Goal: Task Accomplishment & Management: Manage account settings

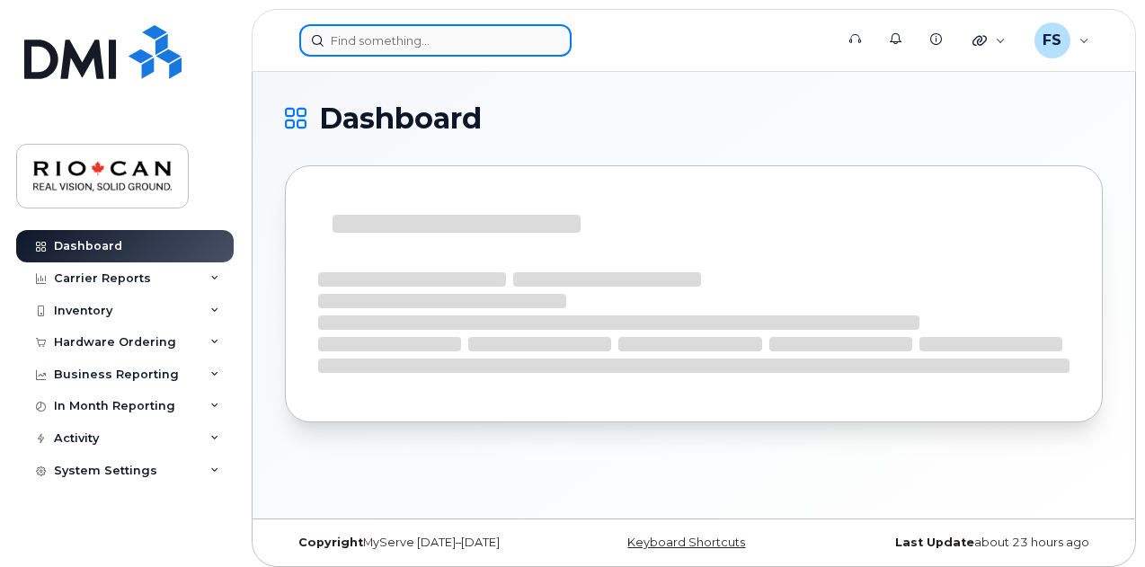
click at [426, 42] on input at bounding box center [435, 40] width 272 height 32
paste input "647-355-4935"
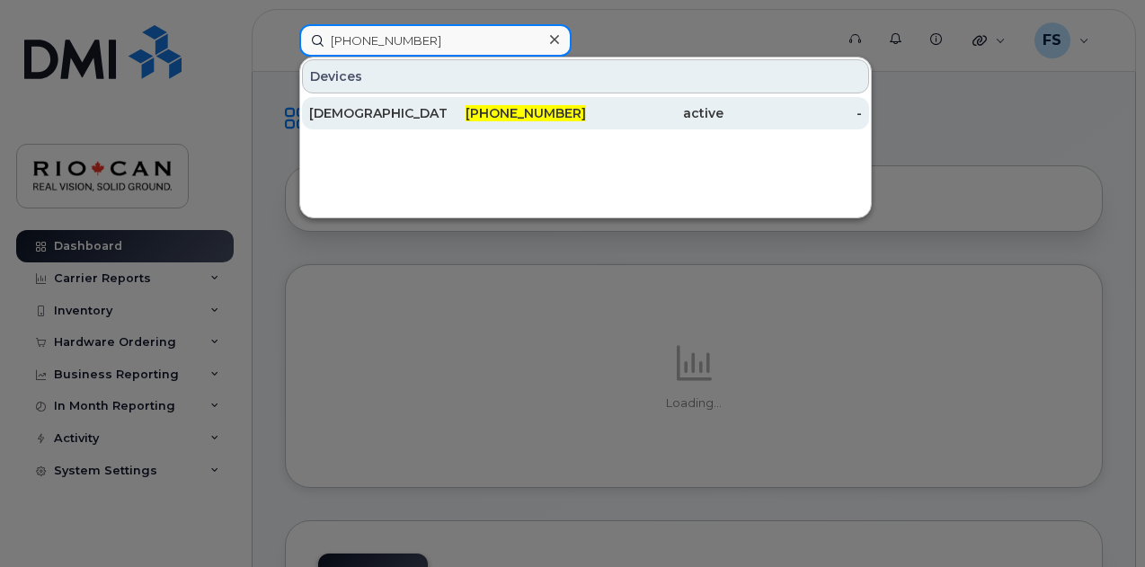
type input "647-355-4935"
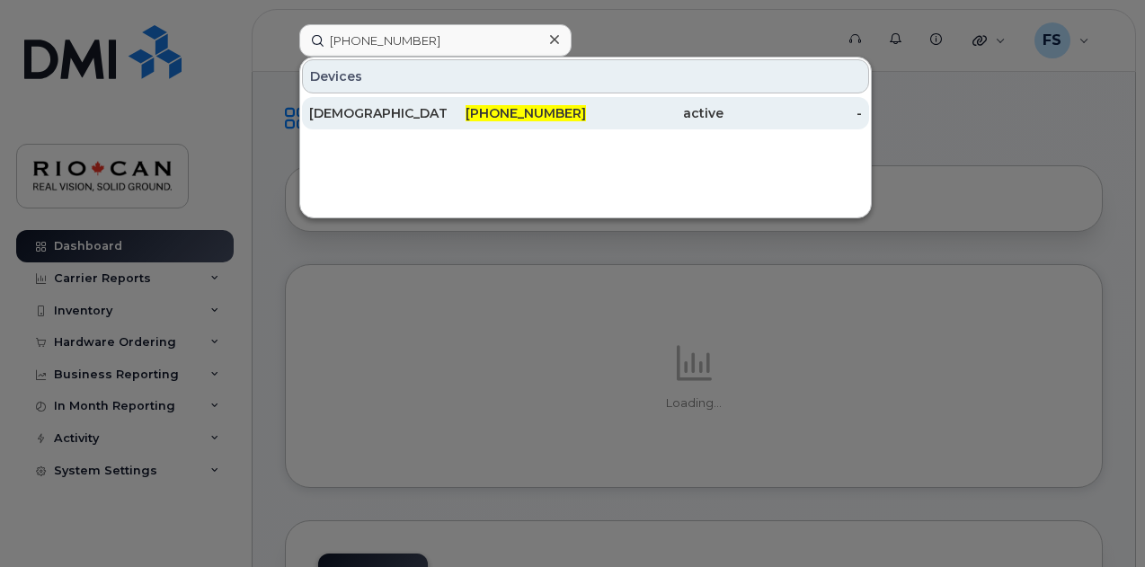
click at [455, 118] on div "647-355-4935" at bounding box center [517, 113] width 138 height 18
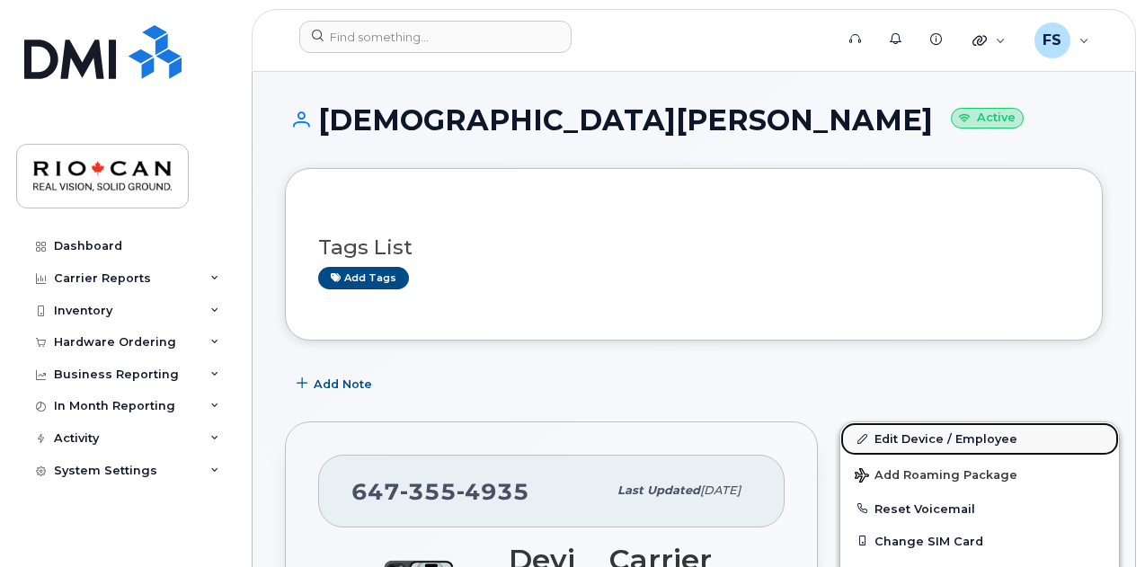
click at [904, 434] on link "Edit Device / Employee" at bounding box center [980, 439] width 279 height 32
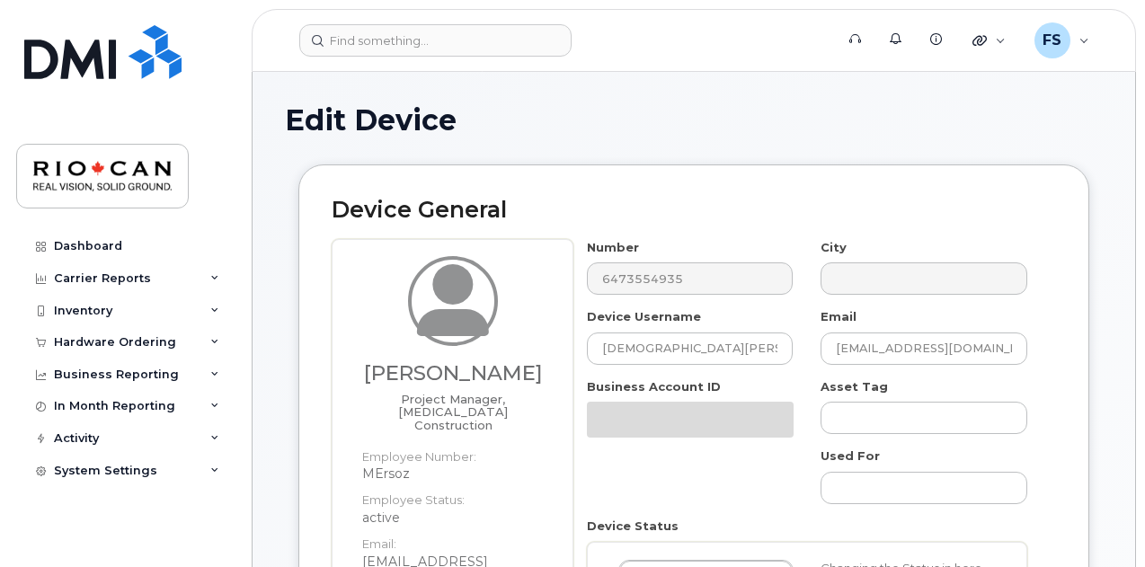
select select "162881"
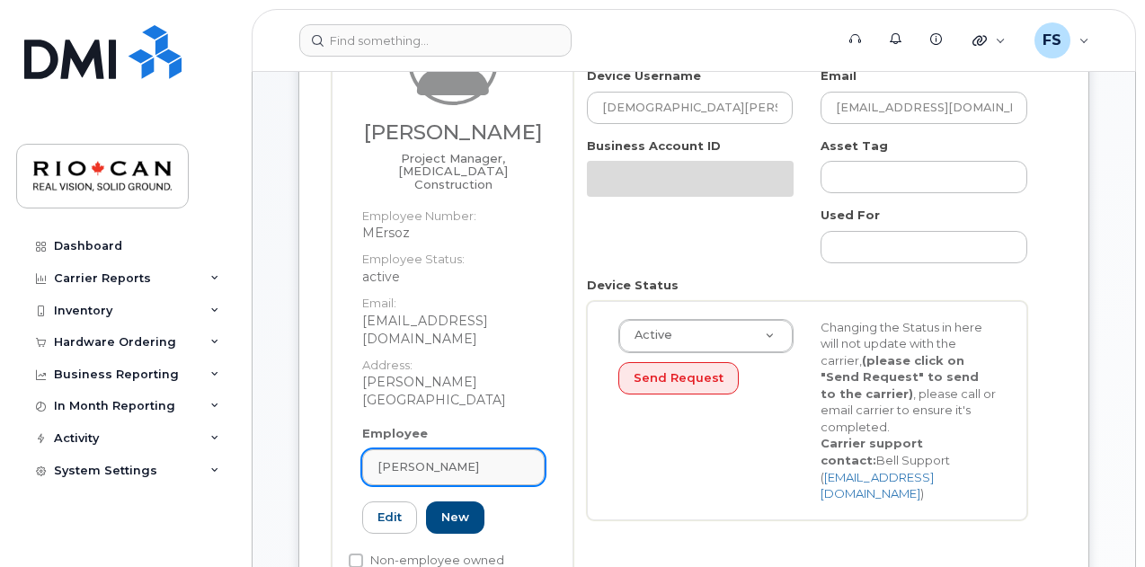
scroll to position [270, 0]
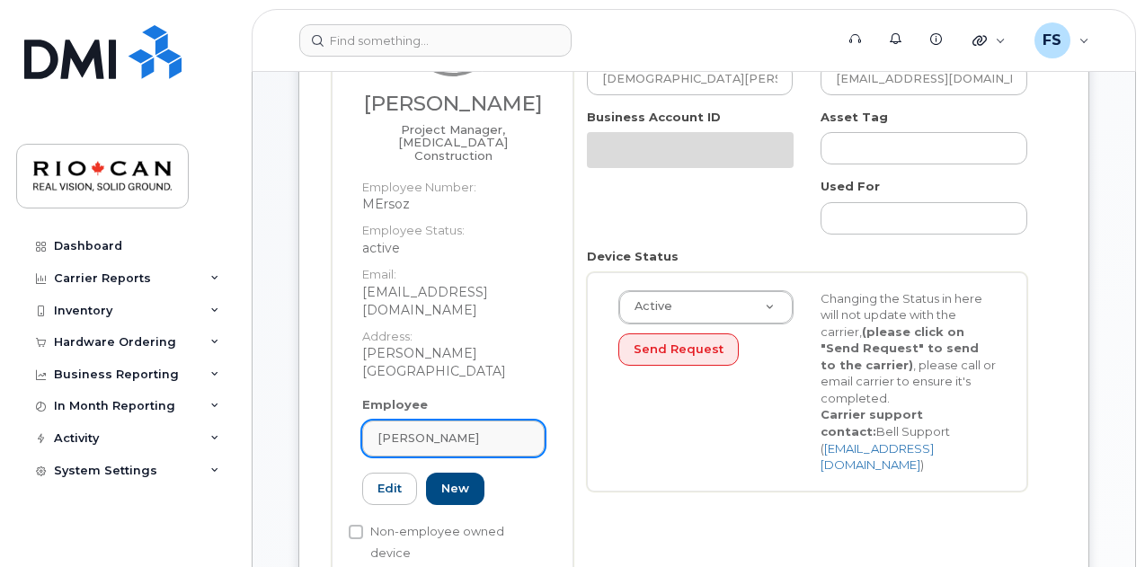
click at [450, 430] on div "[PERSON_NAME]" at bounding box center [454, 438] width 152 height 17
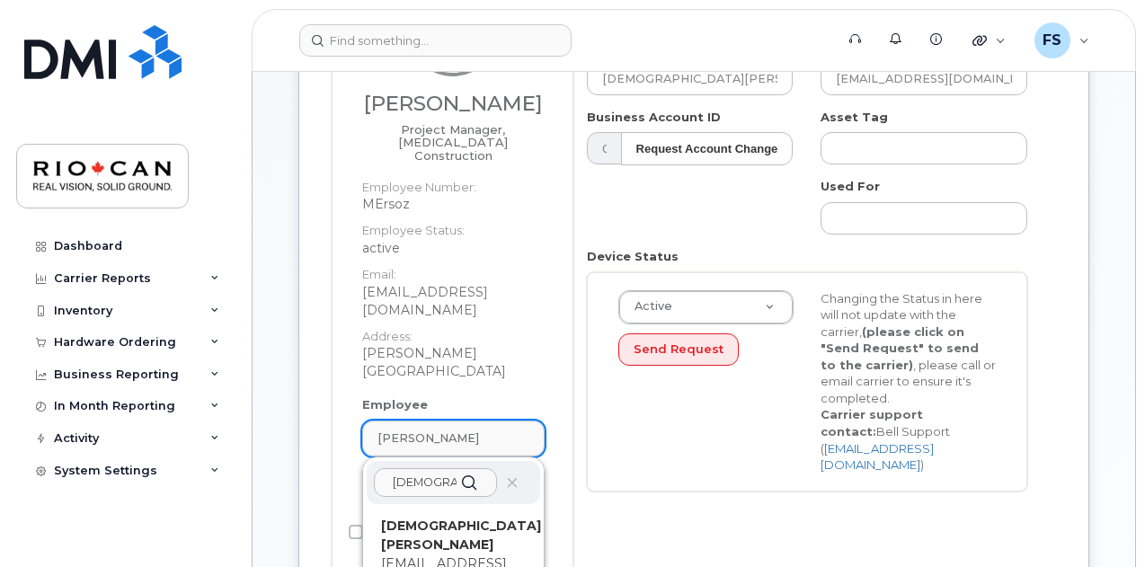
scroll to position [360, 0]
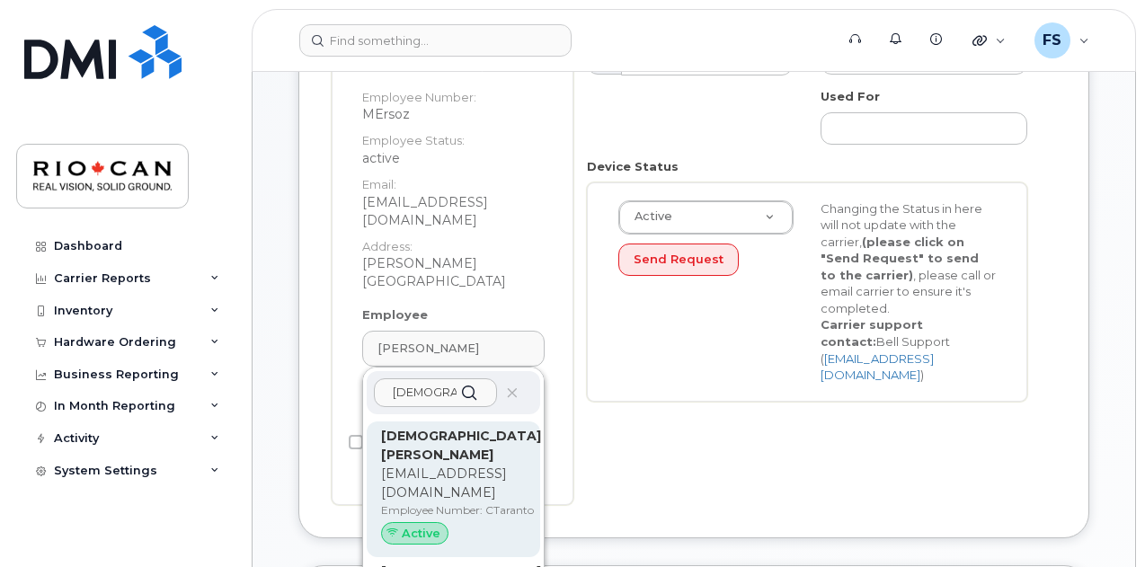
type input "christ"
click at [424, 465] on p "[EMAIL_ADDRESS][DOMAIN_NAME]" at bounding box center [461, 484] width 160 height 38
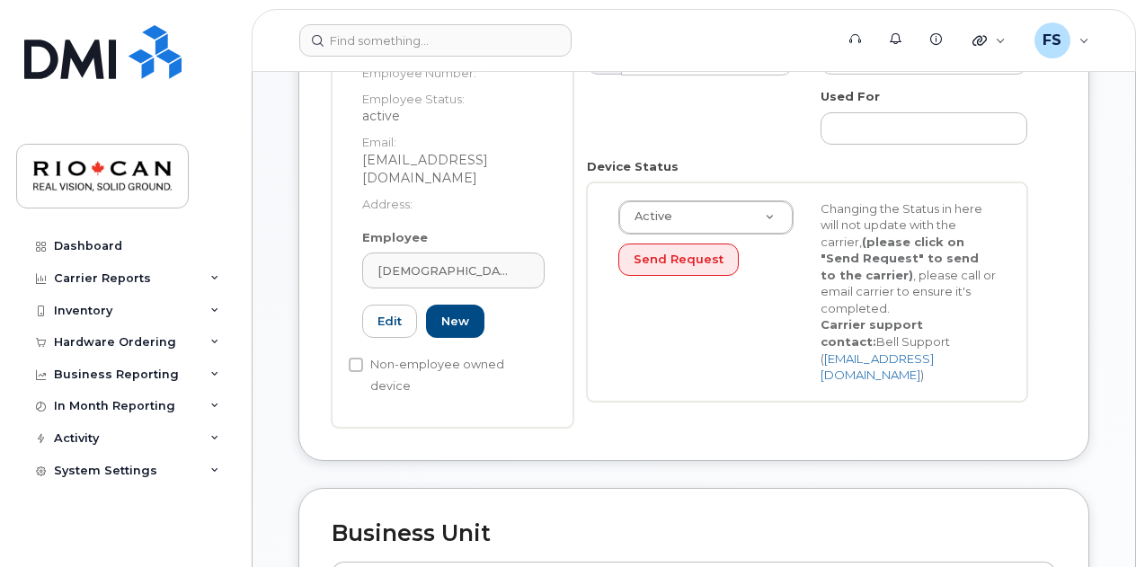
type input "CTaranto"
type input "ctaranto@riocan.com"
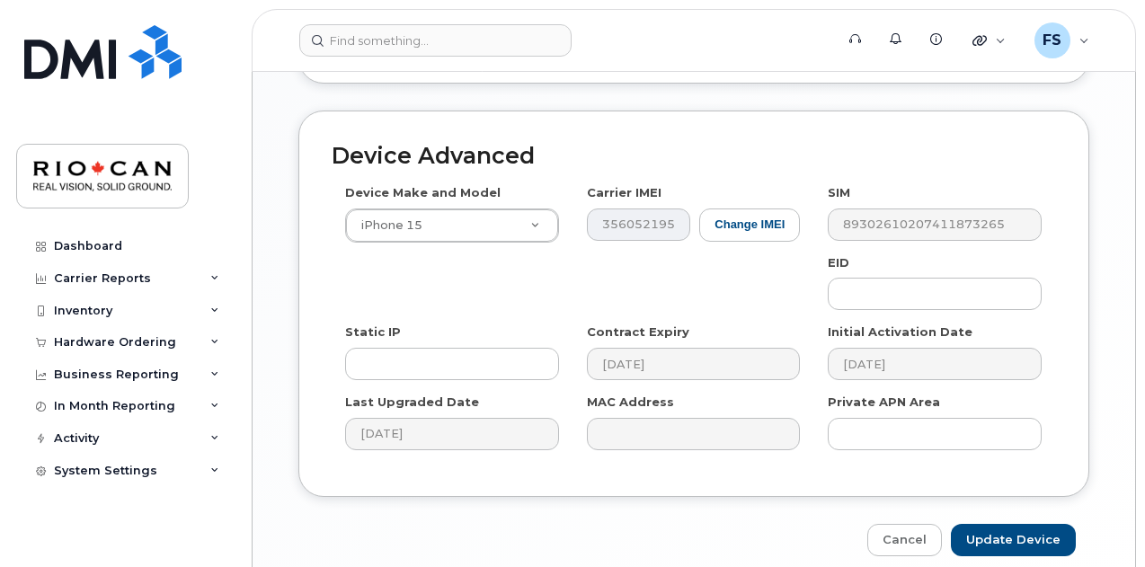
scroll to position [1108, 0]
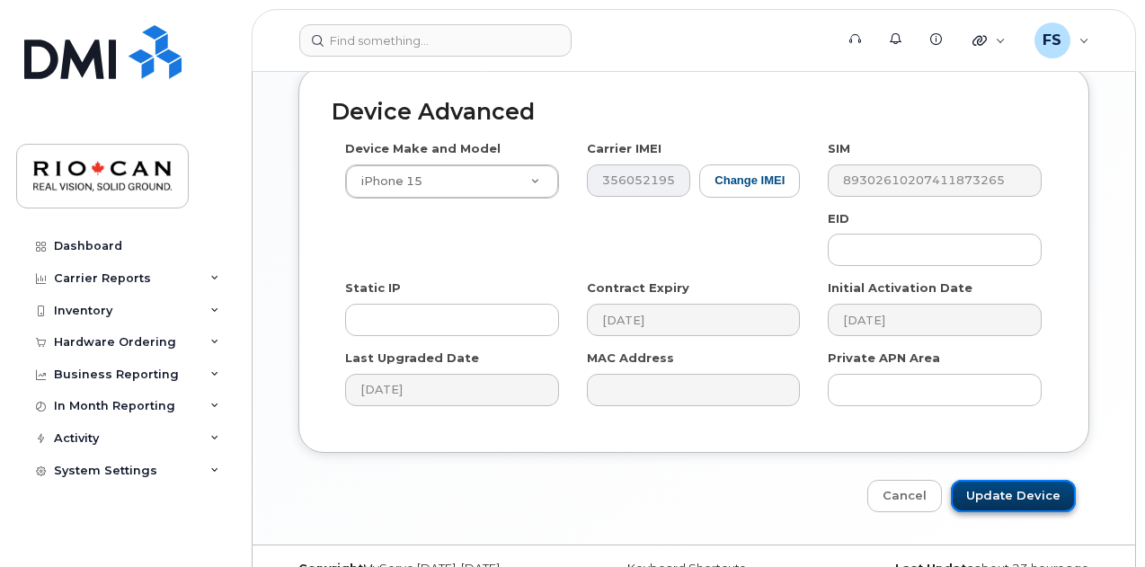
click at [1048, 480] on input "Update Device" at bounding box center [1013, 496] width 125 height 33
type input "Saving..."
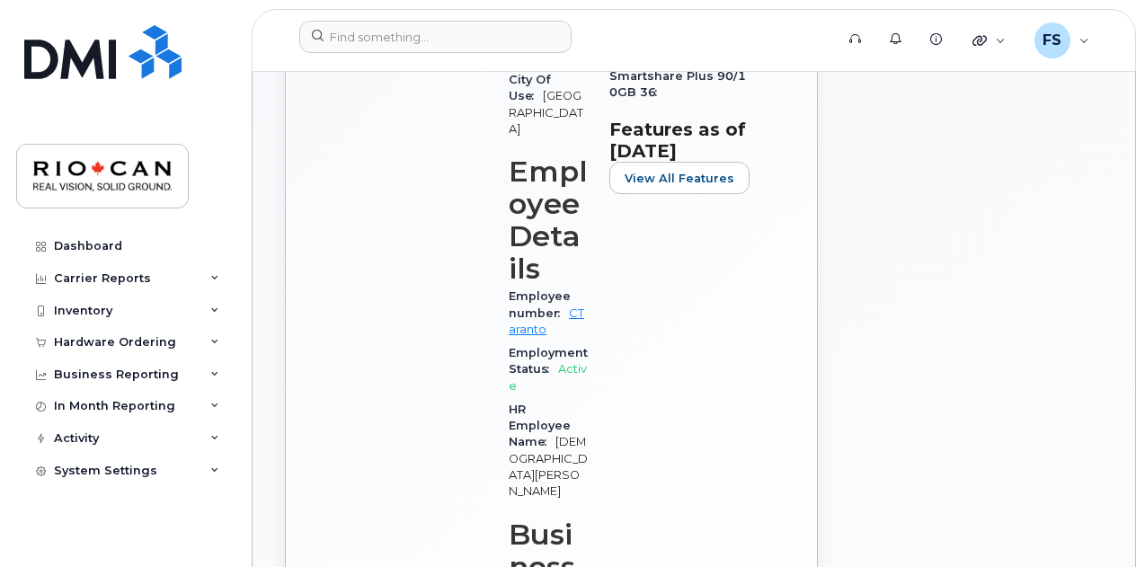
scroll to position [989, 0]
